Goal: Use online tool/utility: Utilize a website feature to perform a specific function

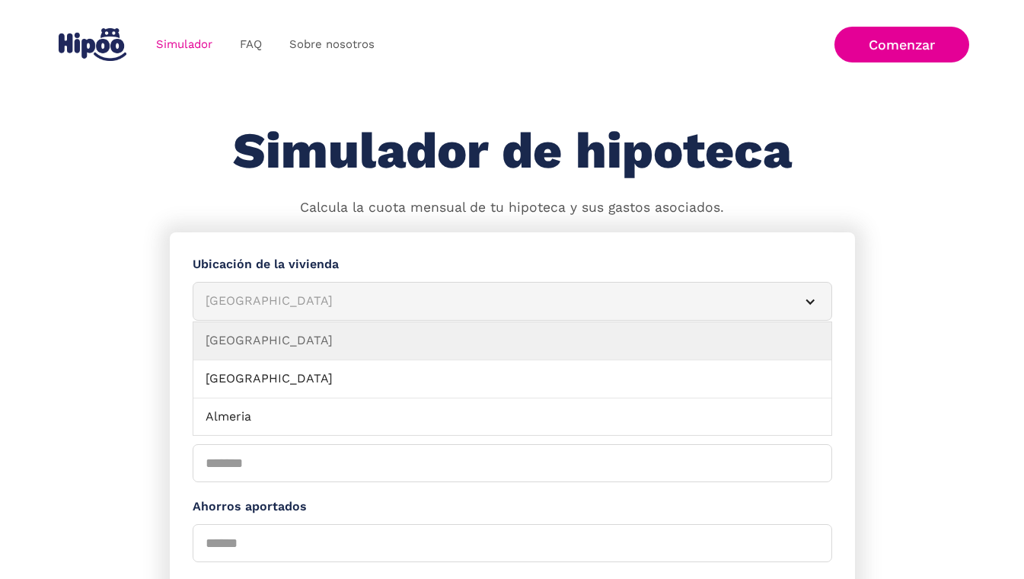
click at [297, 286] on article "[GEOGRAPHIC_DATA]" at bounding box center [512, 301] width 639 height 39
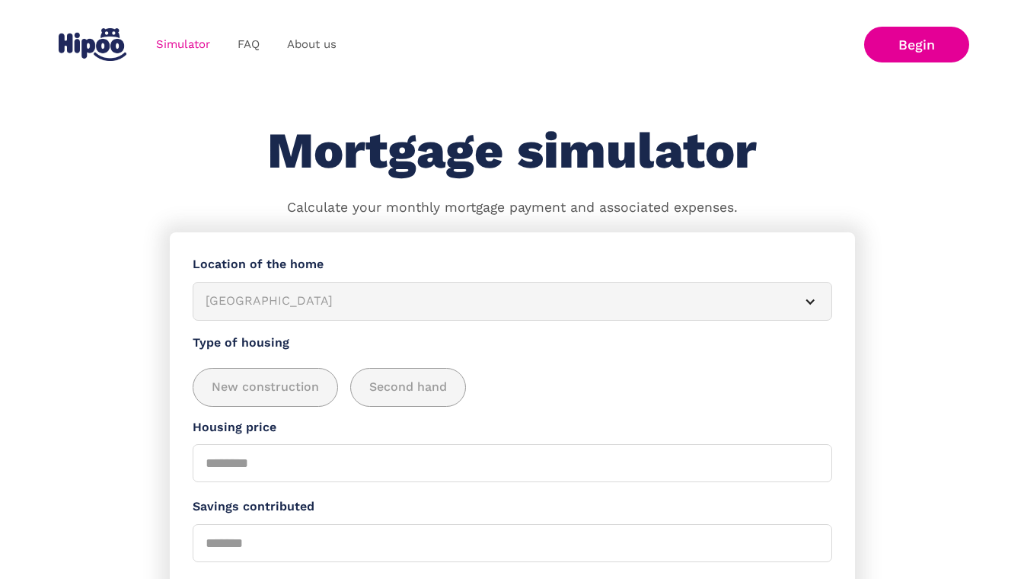
click at [297, 286] on article "[GEOGRAPHIC_DATA]" at bounding box center [512, 301] width 639 height 39
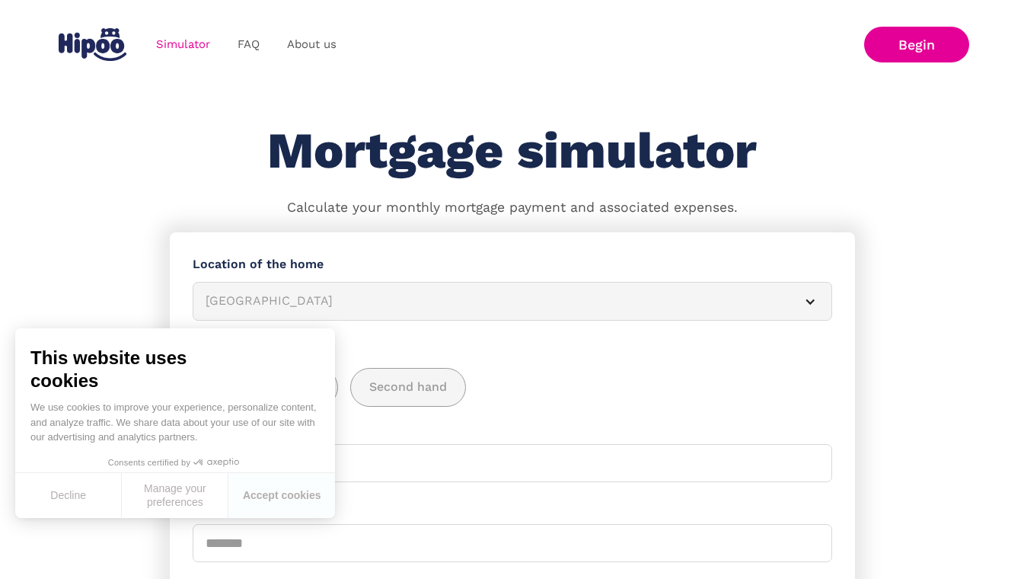
click at [75, 496] on font "Decline" at bounding box center [68, 495] width 36 height 12
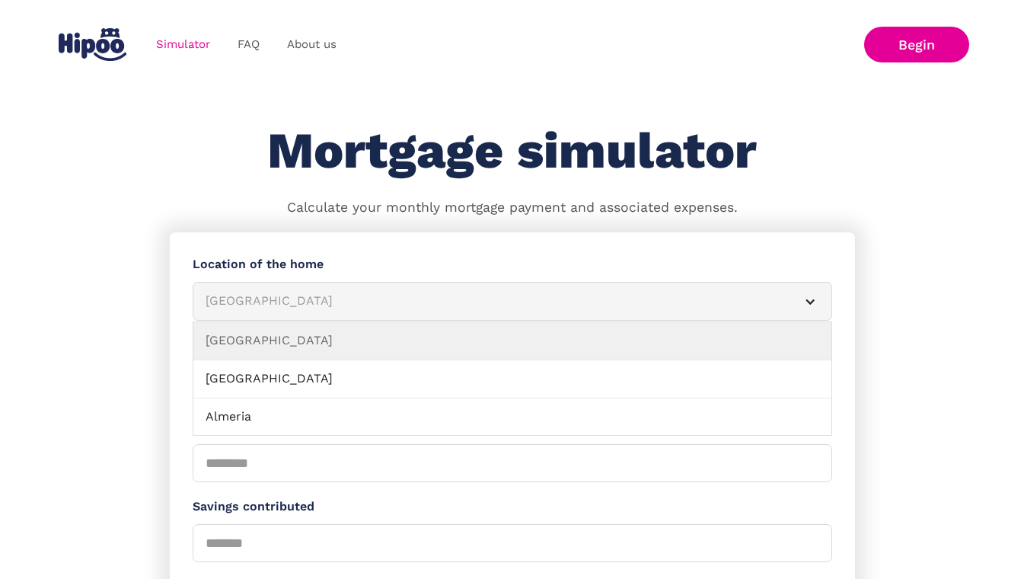
click at [278, 305] on div "[GEOGRAPHIC_DATA]" at bounding box center [494, 301] width 577 height 19
click at [285, 290] on article "[GEOGRAPHIC_DATA]" at bounding box center [512, 301] width 639 height 39
click at [313, 304] on div "[GEOGRAPHIC_DATA]" at bounding box center [494, 301] width 577 height 19
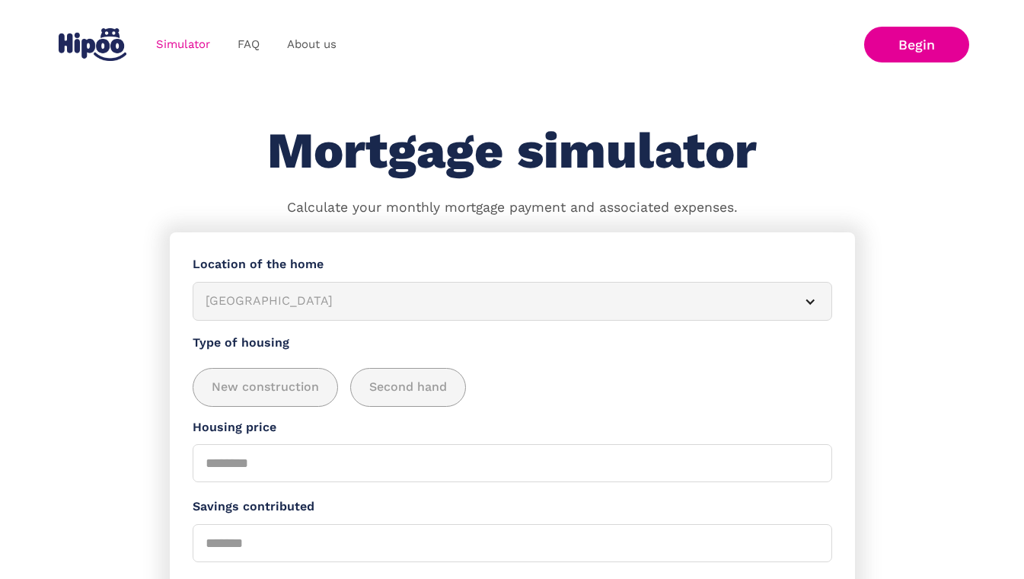
click at [313, 304] on div "[GEOGRAPHIC_DATA]" at bounding box center [494, 301] width 577 height 19
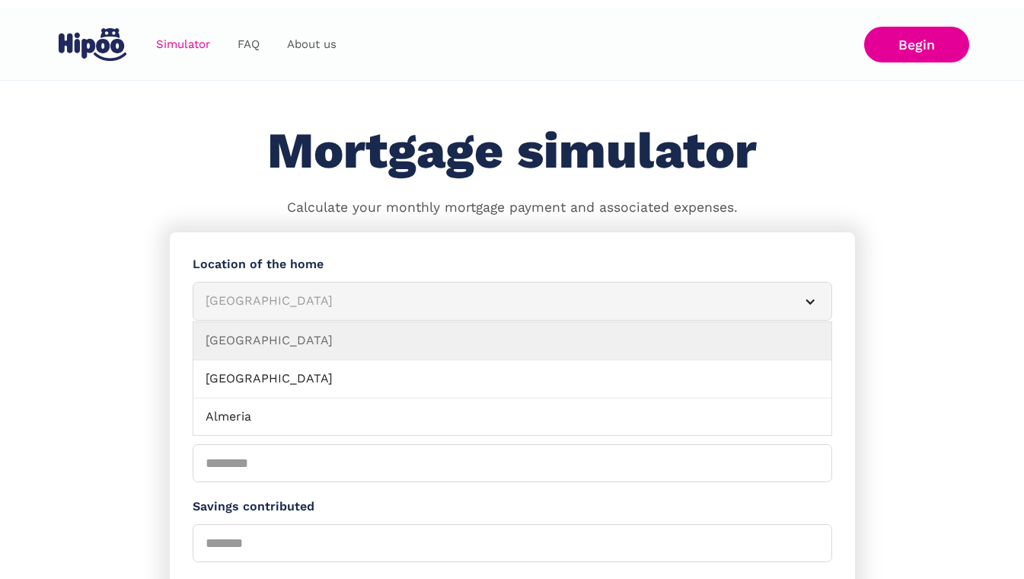
scroll to position [306, 0]
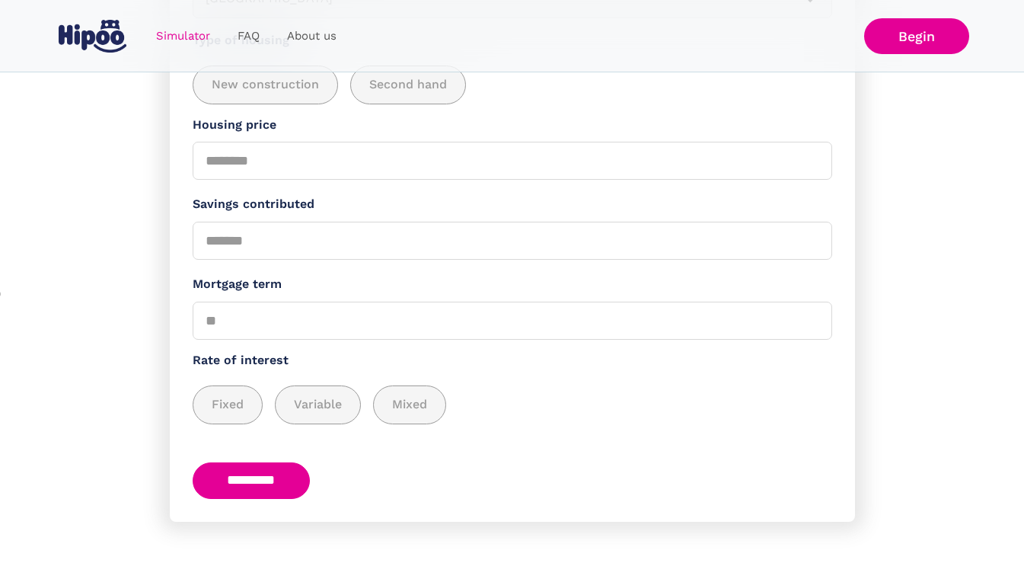
click at [888, 244] on section "**********" at bounding box center [512, 254] width 1024 height 649
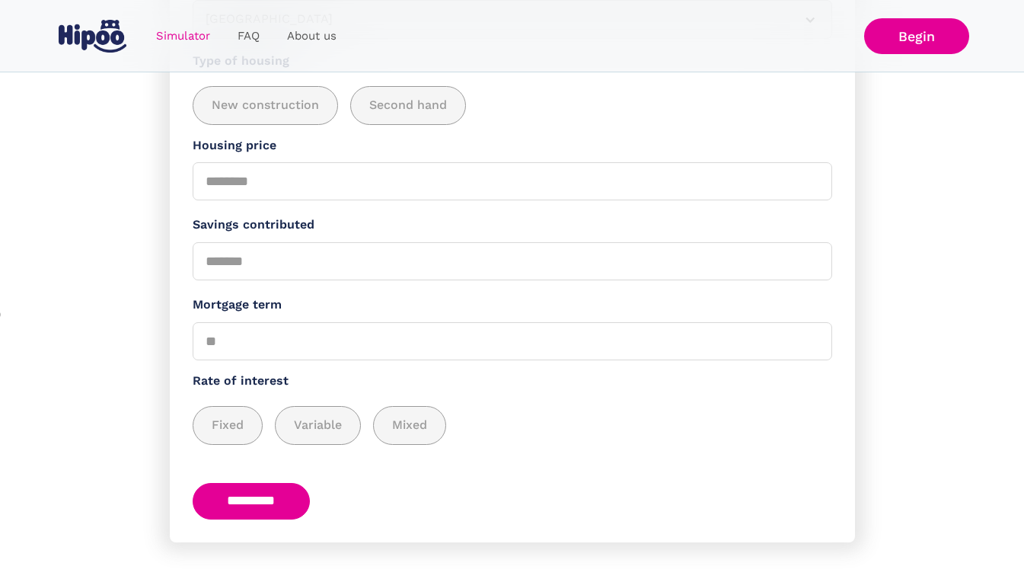
scroll to position [302, 0]
